Goal: Navigation & Orientation: Find specific page/section

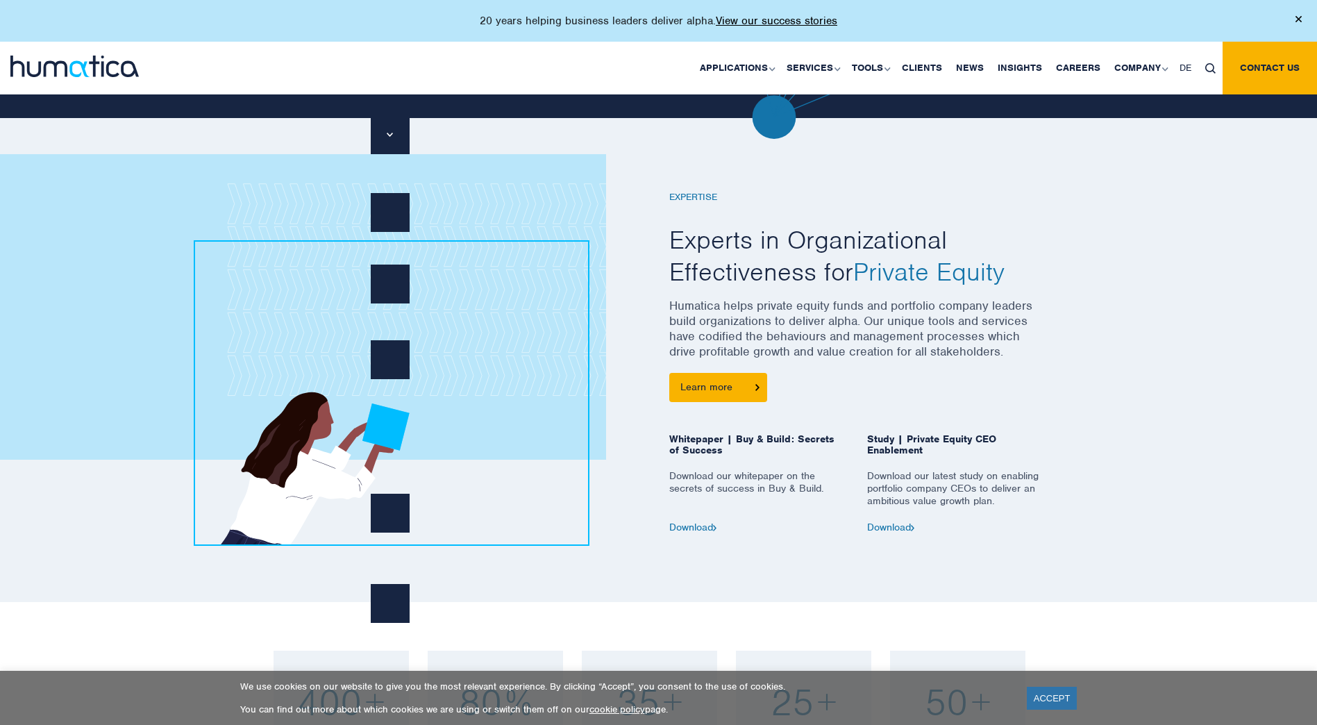
scroll to position [611, 0]
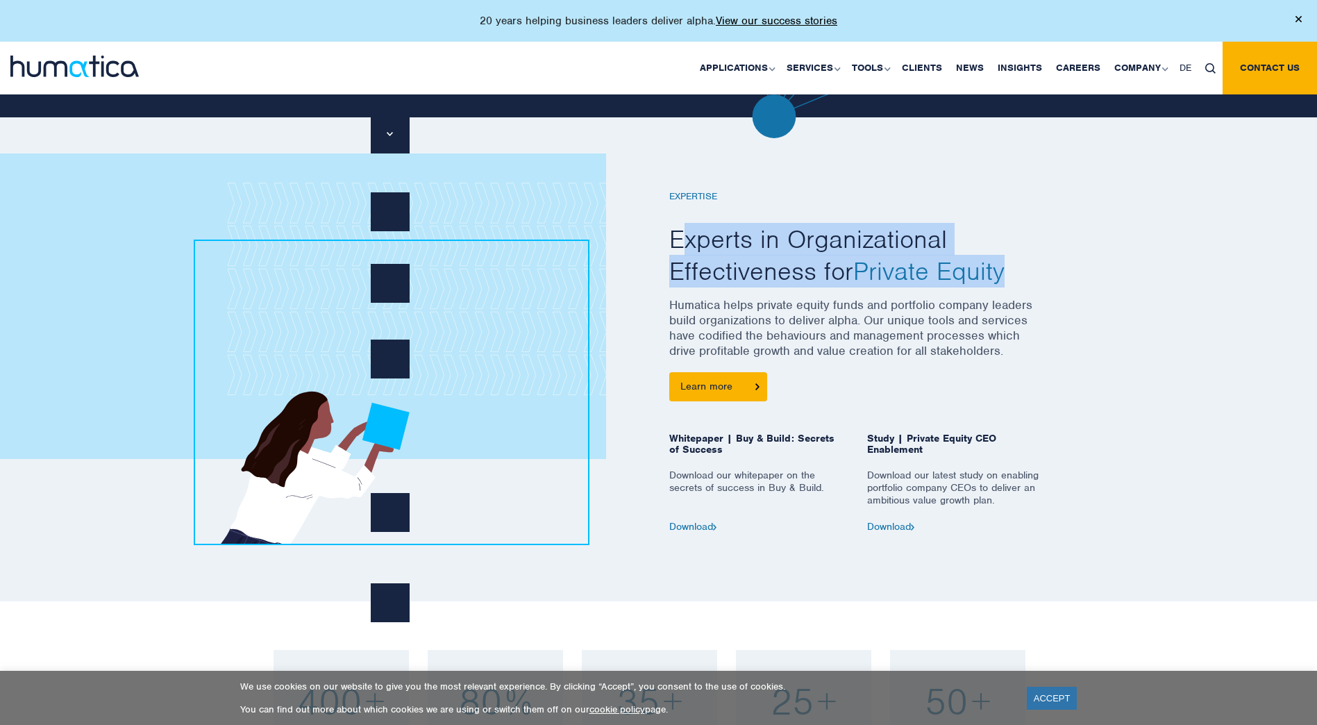
drag, startPoint x: 677, startPoint y: 234, endPoint x: 1008, endPoint y: 264, distance: 332.4
click at [1008, 264] on h2 "Experts in Organizational Effectiveness for Private Equity" at bounding box center [856, 254] width 375 height 63
drag, startPoint x: 1008, startPoint y: 264, endPoint x: 1023, endPoint y: 271, distance: 16.8
click at [1023, 271] on h2 "Experts in Organizational Effectiveness for Private Equity" at bounding box center [856, 254] width 375 height 63
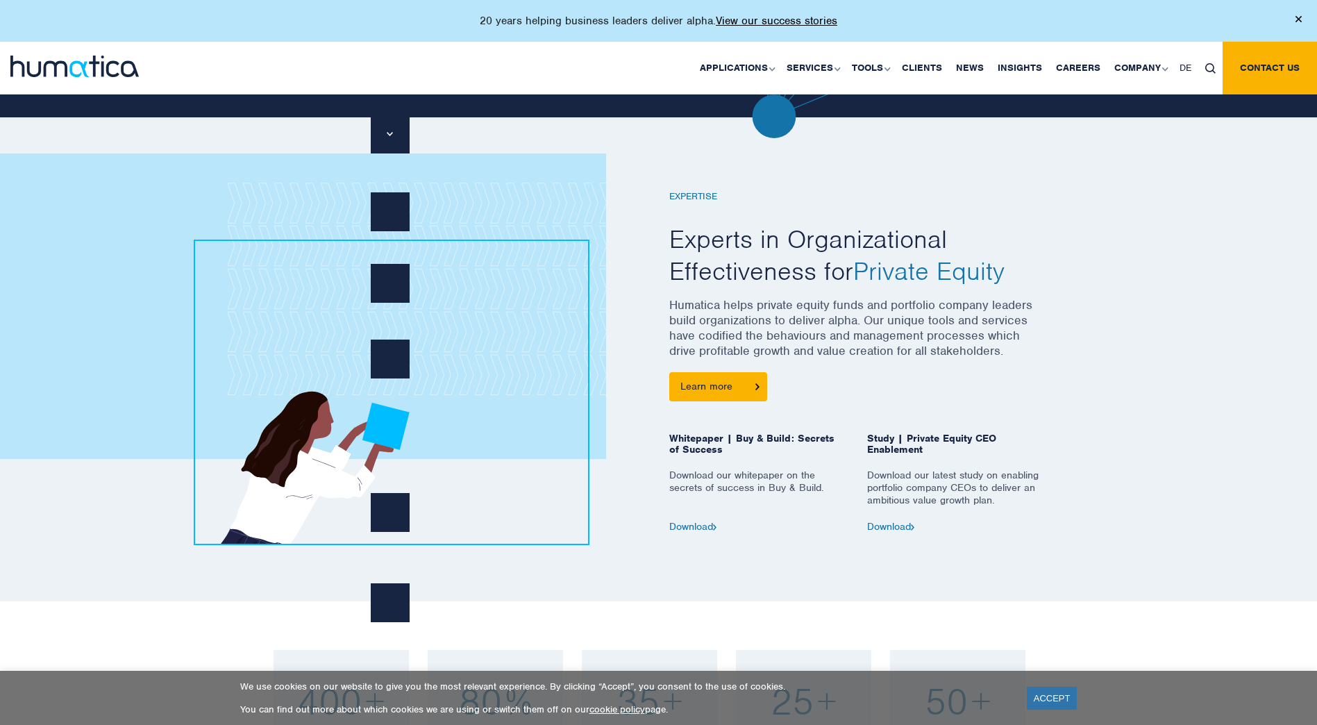
click at [826, 312] on p "Humatica helps private equity funds and portfolio company leaders build organiz…" at bounding box center [856, 334] width 375 height 75
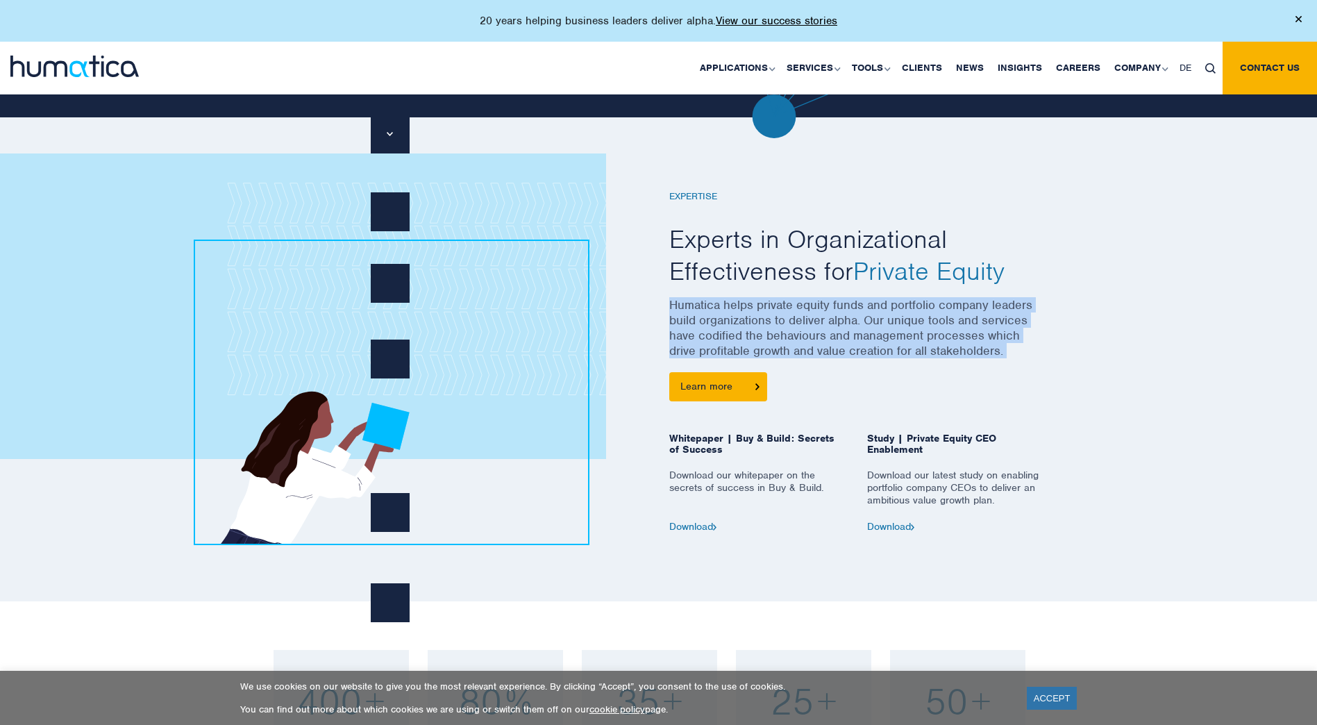
click at [826, 312] on p "Humatica helps private equity funds and portfolio company leaders build organiz…" at bounding box center [856, 334] width 375 height 75
drag, startPoint x: 826, startPoint y: 312, endPoint x: 997, endPoint y: 356, distance: 176.3
click at [997, 356] on p "Humatica helps private equity funds and portfolio company leaders build organiz…" at bounding box center [856, 334] width 375 height 75
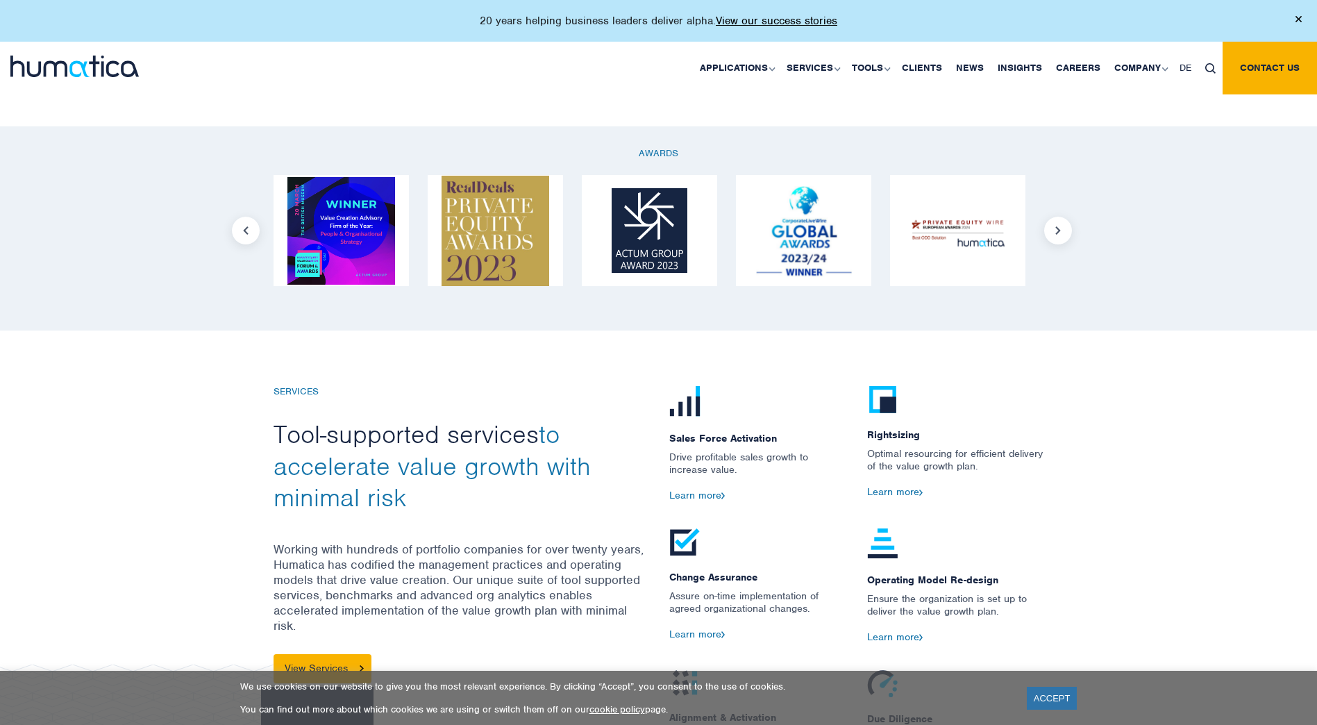
scroll to position [1308, 0]
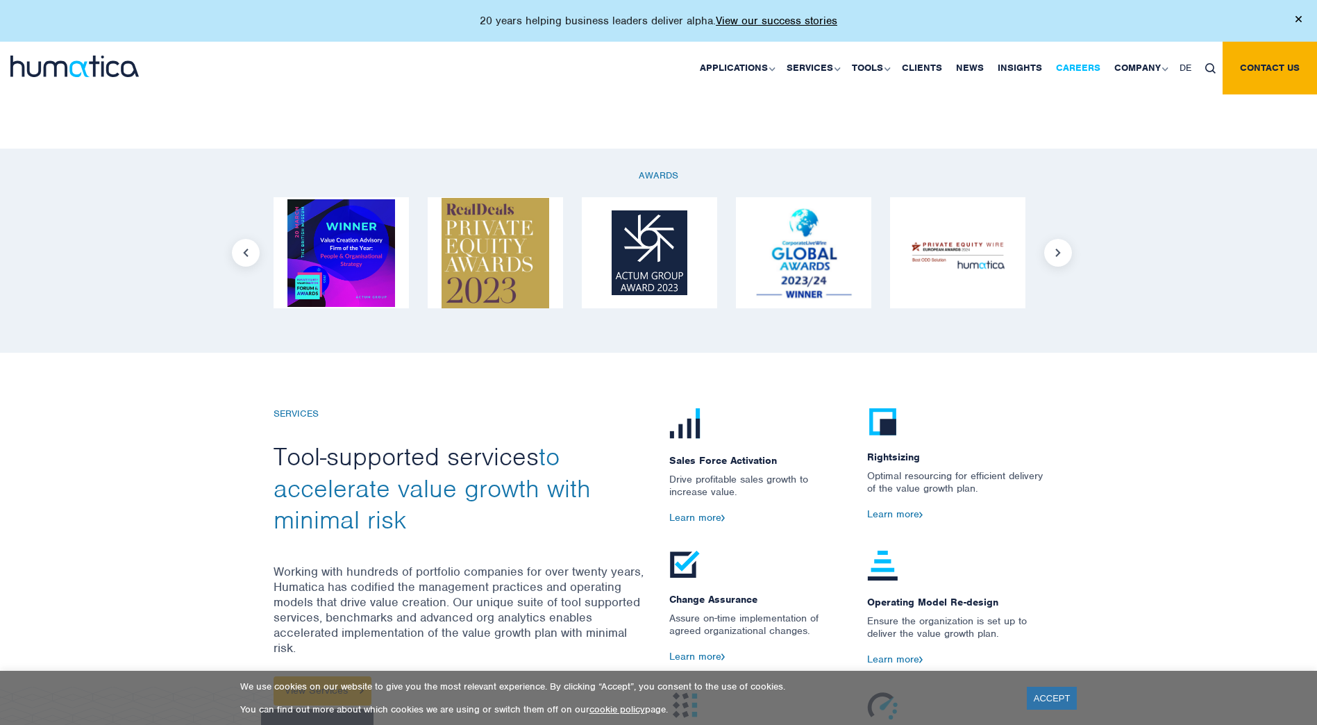
click at [1074, 73] on link "Careers" at bounding box center [1078, 68] width 58 height 53
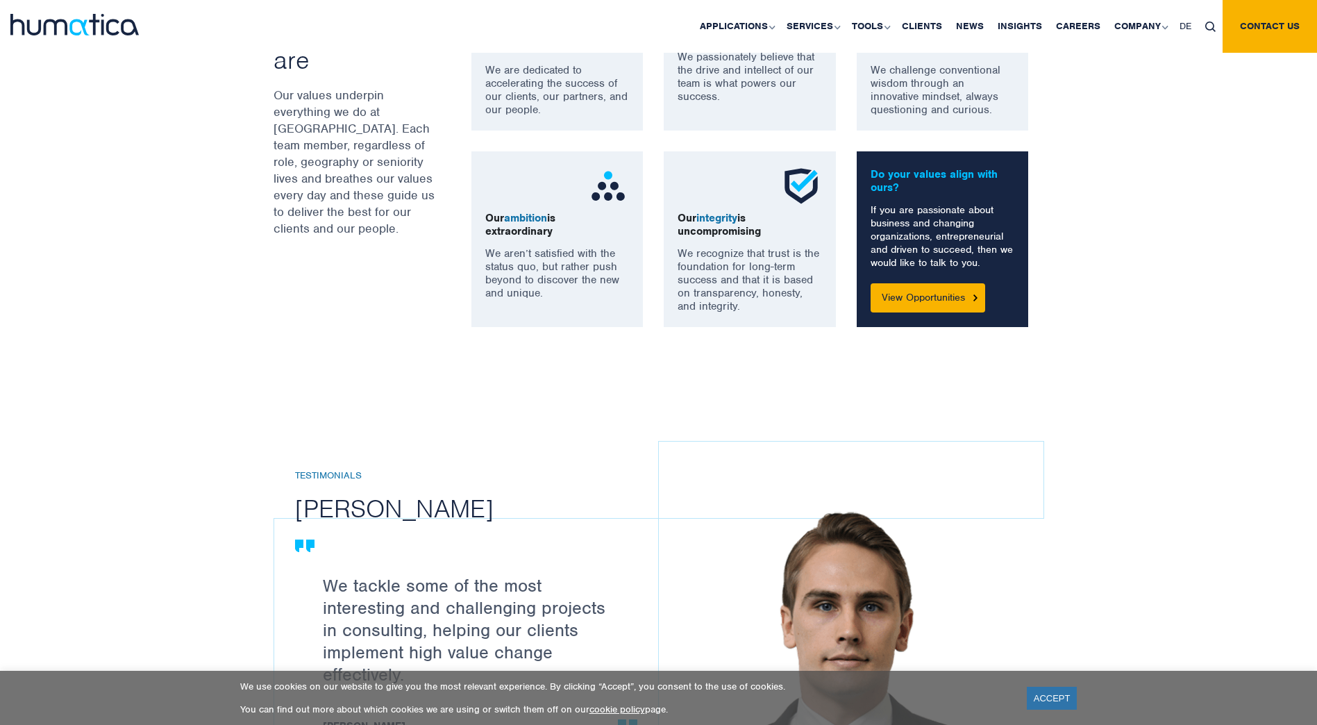
scroll to position [1114, 0]
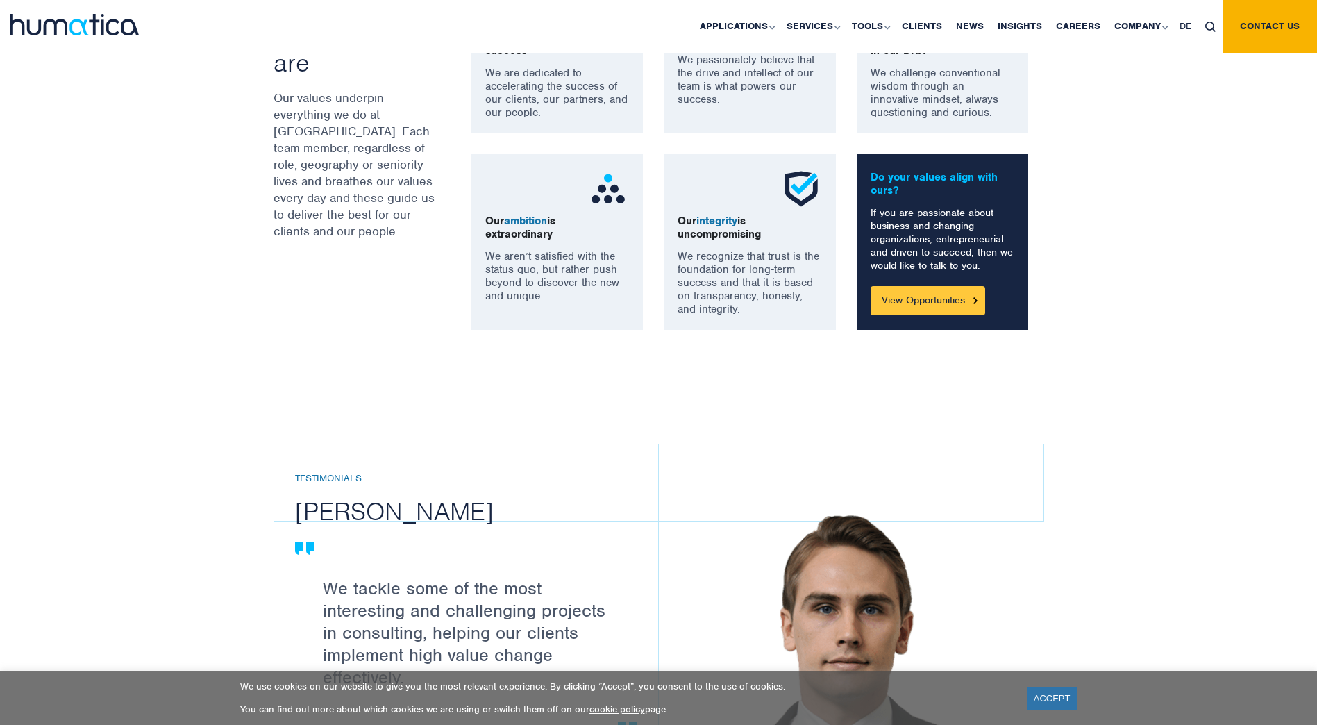
click at [903, 299] on link "View Opportunities" at bounding box center [927, 300] width 115 height 29
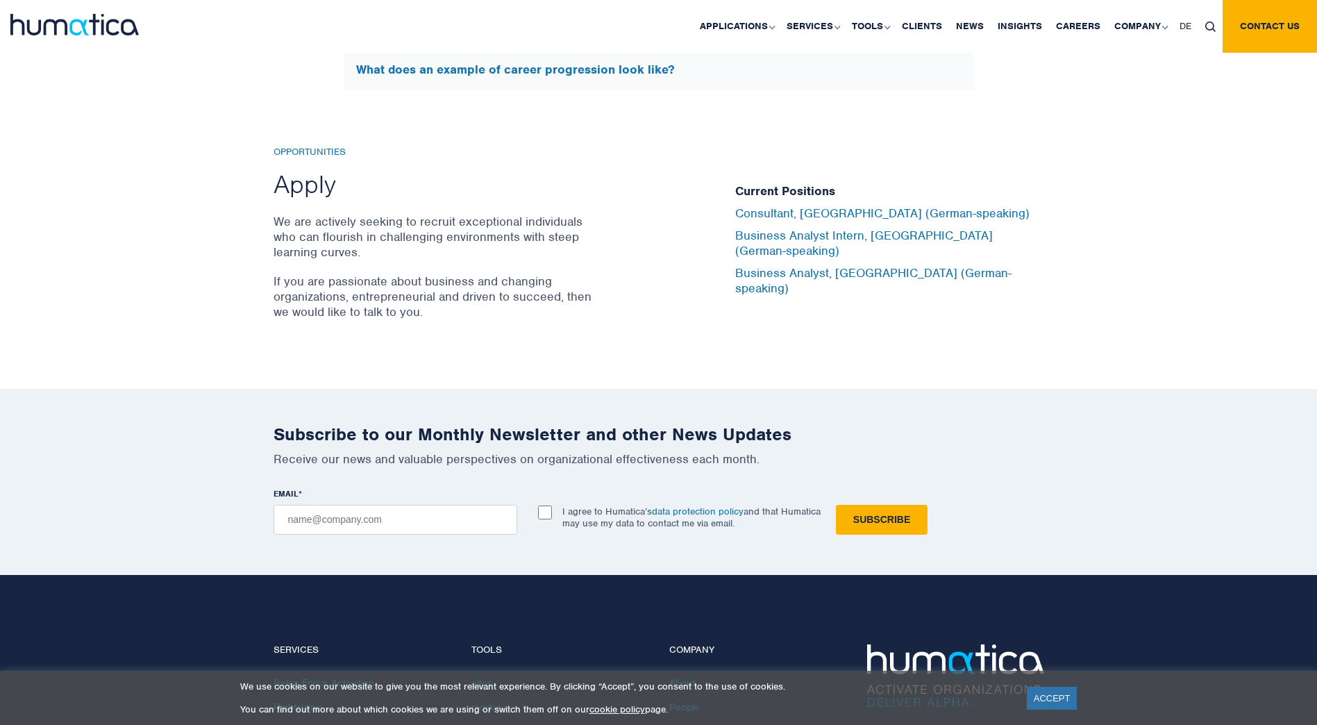
scroll to position [4541, 0]
